Goal: Information Seeking & Learning: Learn about a topic

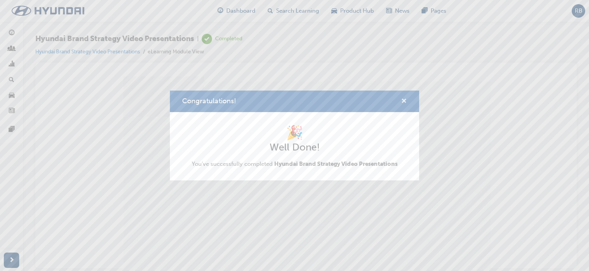
click at [406, 99] on span "cross-icon" at bounding box center [404, 101] width 6 height 7
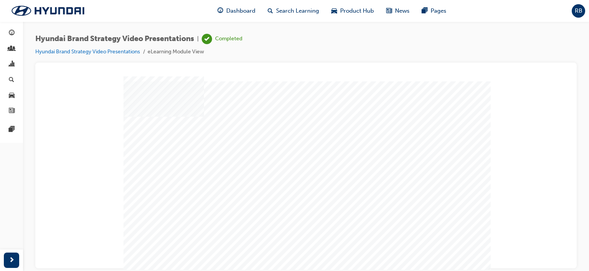
click at [12, 33] on span "guage-icon" at bounding box center [12, 33] width 6 height 7
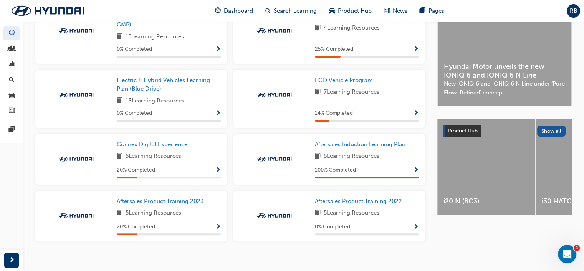
scroll to position [216, 0]
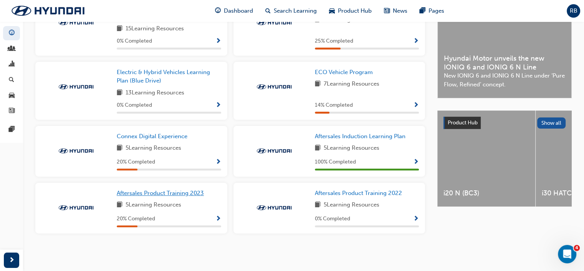
click at [155, 195] on span "Aftersales Product Training 2023" at bounding box center [160, 193] width 87 height 7
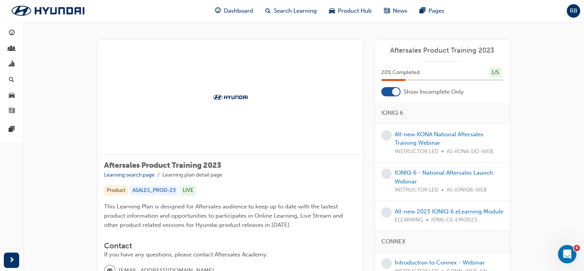
click at [390, 87] on div at bounding box center [390, 91] width 19 height 9
click at [13, 31] on span "guage-icon" at bounding box center [12, 33] width 6 height 7
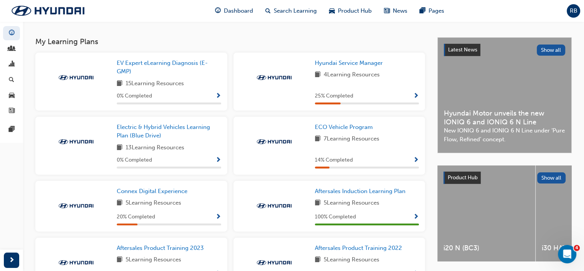
scroll to position [139, 0]
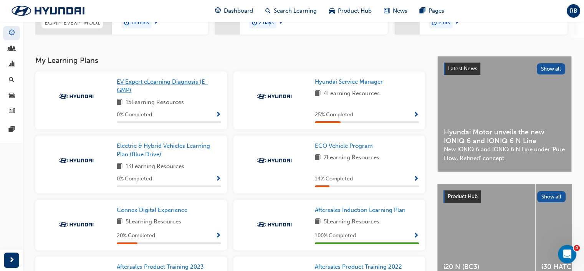
click at [150, 87] on span "EV Expert eLearning Diagnosis (E-GMP)" at bounding box center [162, 86] width 91 height 16
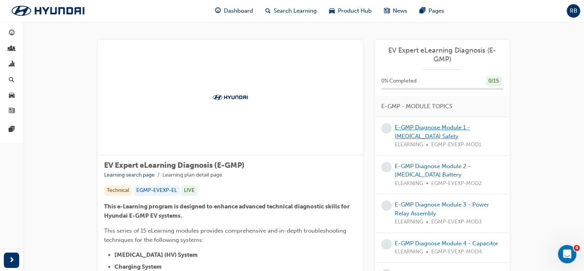
click at [407, 130] on link "E-GMP Diagnose Module 1 - [MEDICAL_DATA] Safety" at bounding box center [432, 132] width 75 height 16
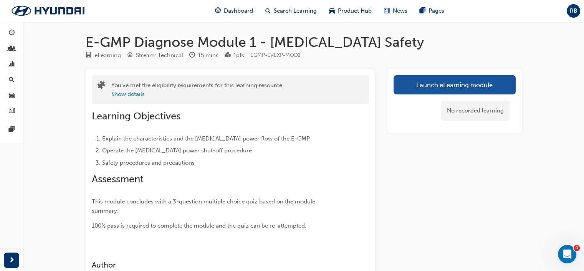
click at [438, 85] on link "Launch eLearning module" at bounding box center [454, 84] width 122 height 19
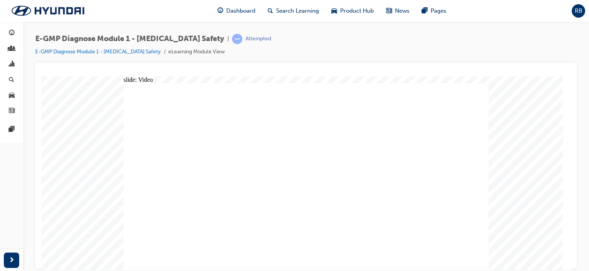
drag, startPoint x: 375, startPoint y: 261, endPoint x: 369, endPoint y: 258, distance: 6.7
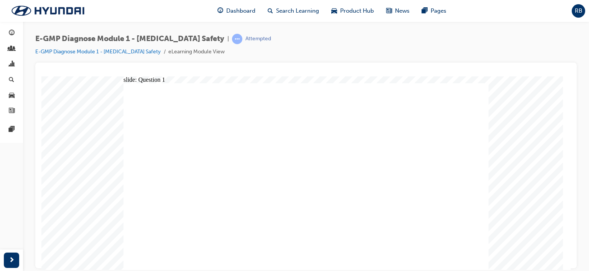
radio input "true"
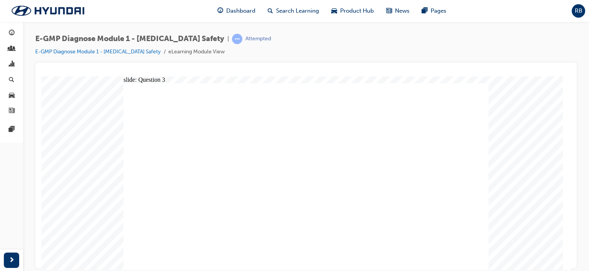
drag, startPoint x: 474, startPoint y: 243, endPoint x: 462, endPoint y: 251, distance: 14.5
radio input "true"
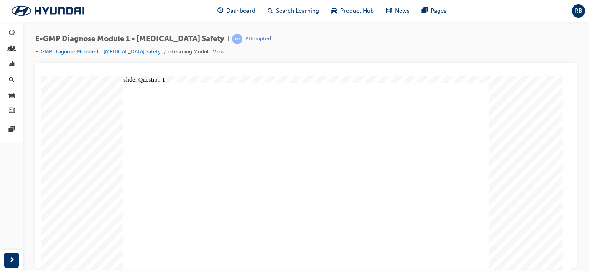
radio input "true"
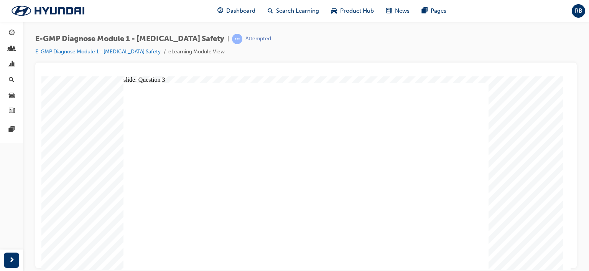
drag, startPoint x: 317, startPoint y: 203, endPoint x: 309, endPoint y: 207, distance: 8.2
radio input "true"
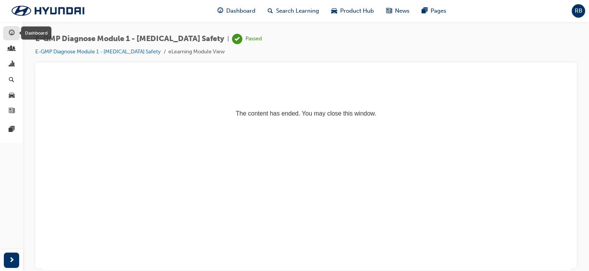
click at [11, 32] on span "guage-icon" at bounding box center [12, 33] width 6 height 7
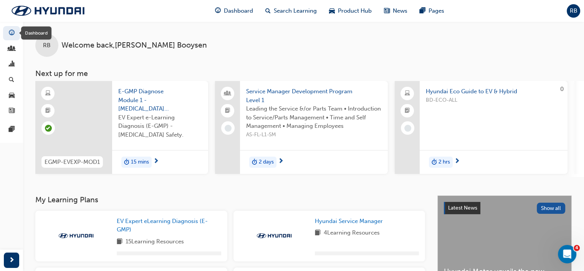
click at [31, 33] on div "Dashboard" at bounding box center [36, 32] width 30 height 13
